Goal: Task Accomplishment & Management: Complete application form

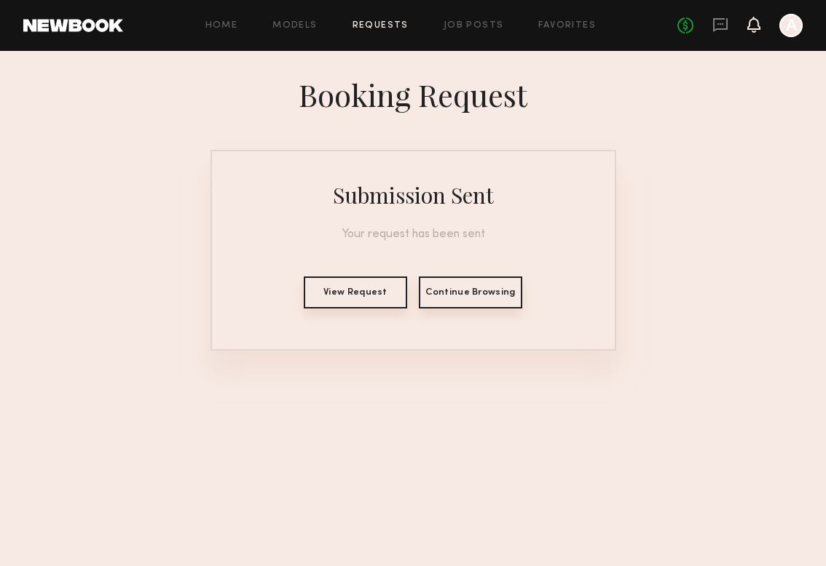
click at [749, 25] on icon at bounding box center [754, 24] width 12 height 10
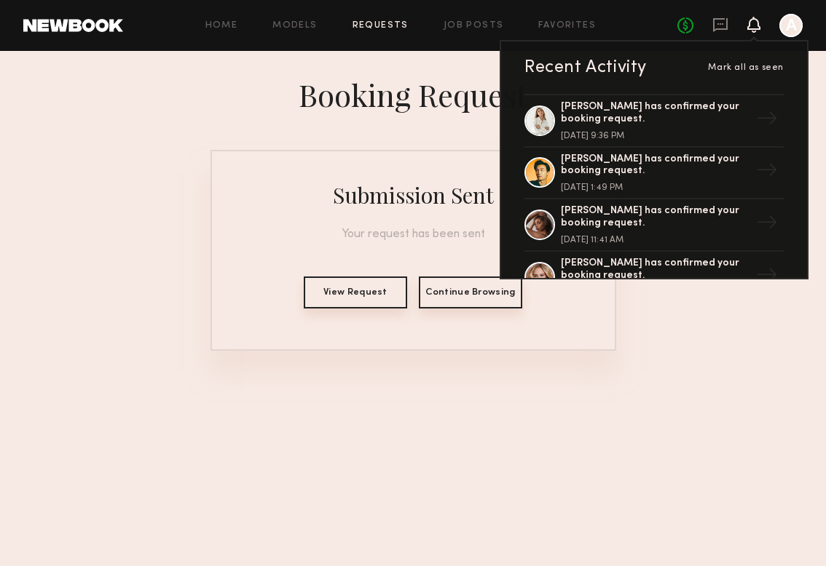
click at [309, 19] on div "Home Models Requests Job Posts Favorites Sign Out No fees up to $5,000 Recent A…" at bounding box center [462, 25] width 679 height 23
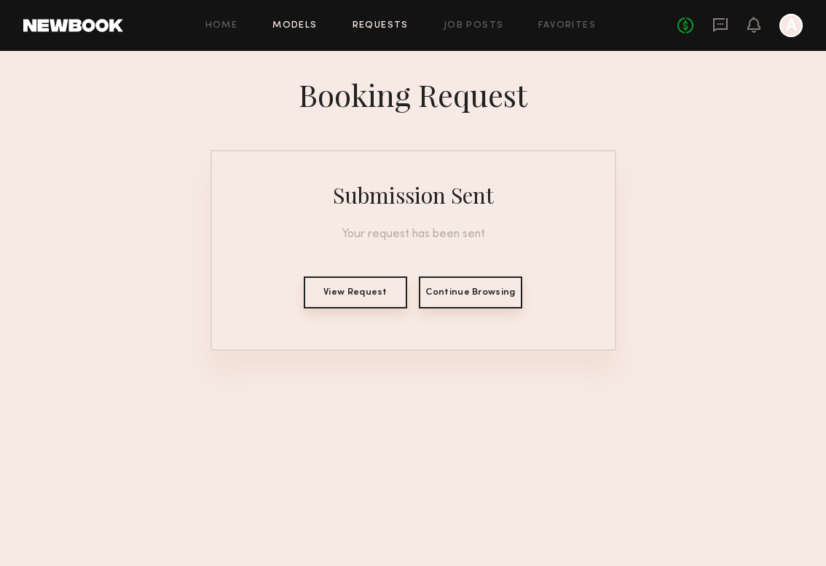
click at [304, 25] on link "Models" at bounding box center [294, 25] width 44 height 9
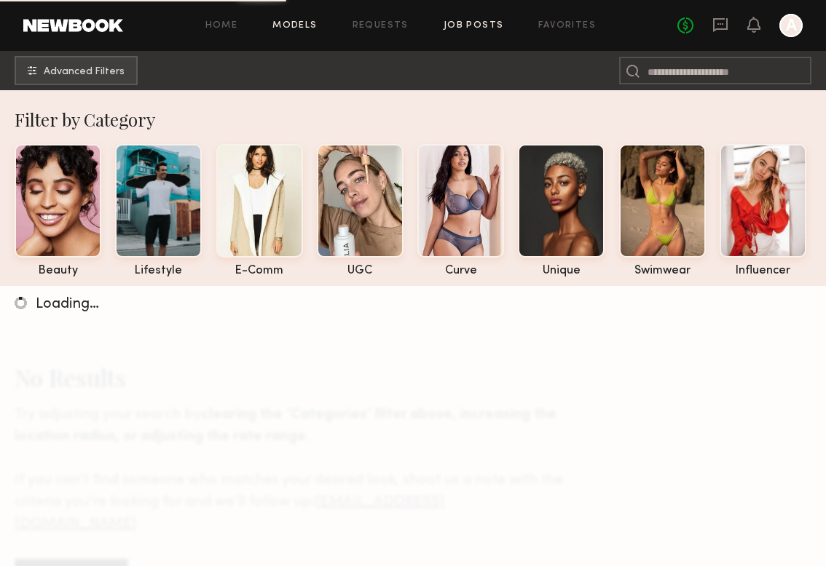
click at [470, 28] on link "Job Posts" at bounding box center [473, 25] width 60 height 9
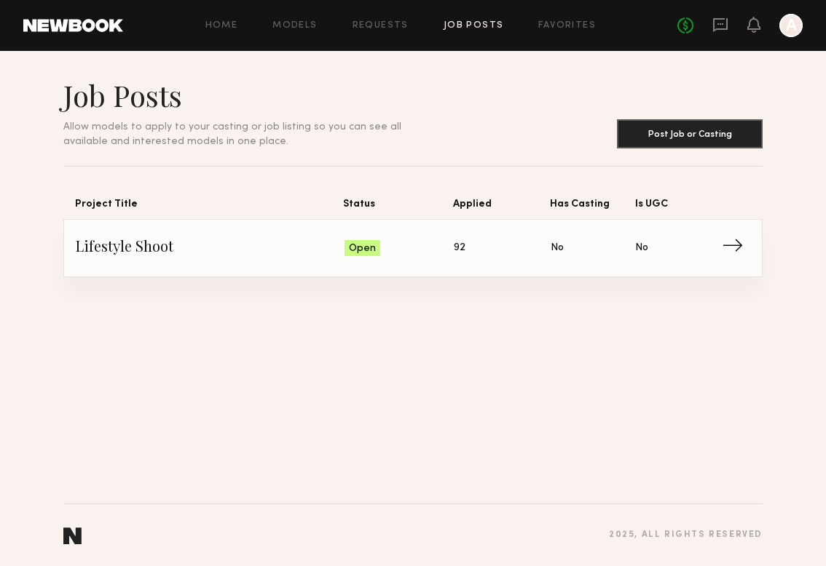
click at [158, 245] on span "Lifestyle Shoot" at bounding box center [210, 248] width 269 height 22
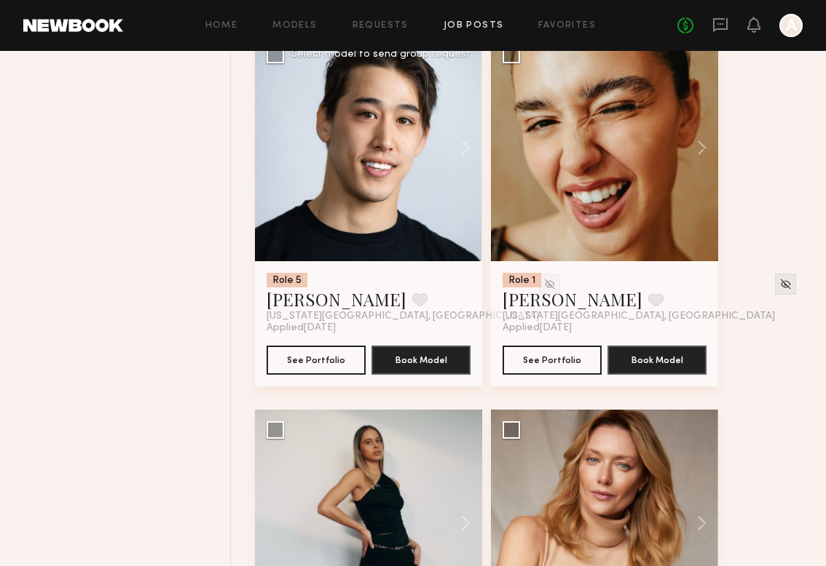
scroll to position [2074, 0]
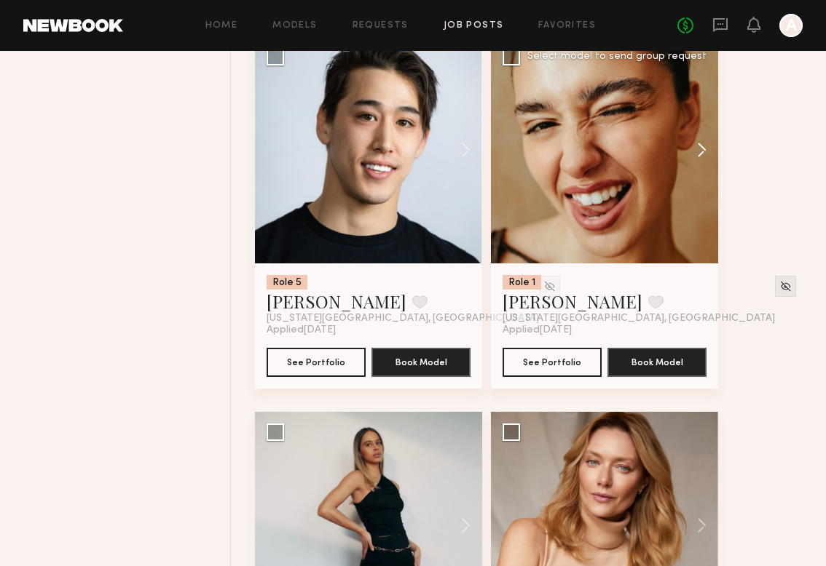
click at [696, 140] on button at bounding box center [694, 149] width 47 height 227
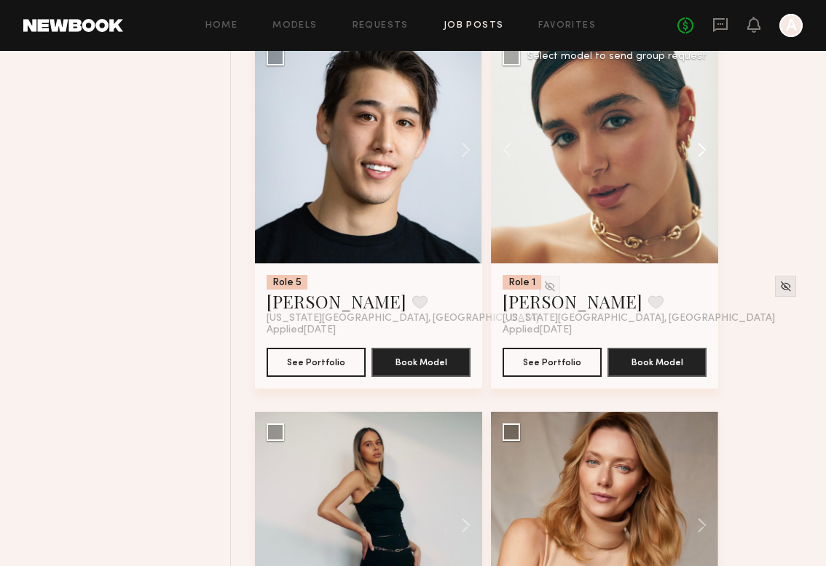
click at [696, 141] on button at bounding box center [694, 149] width 47 height 227
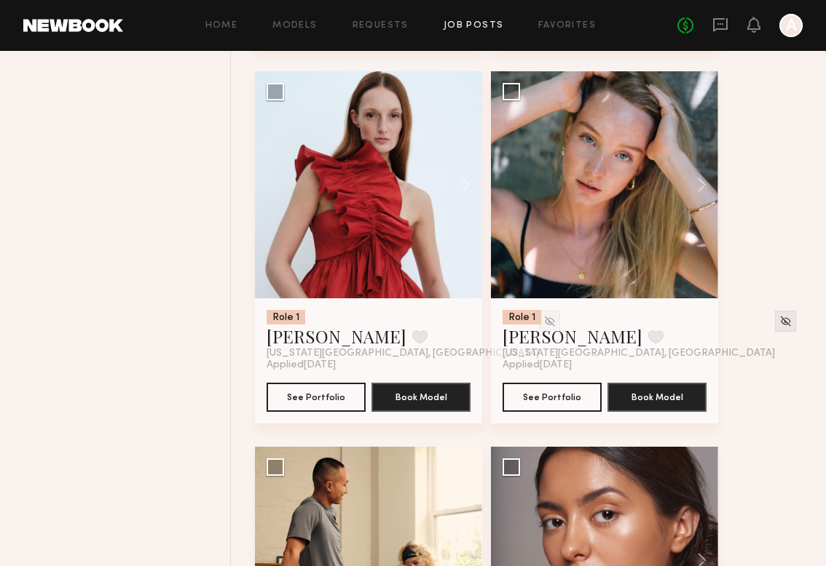
scroll to position [3167, 0]
